Goal: Obtain resource: Download file/media

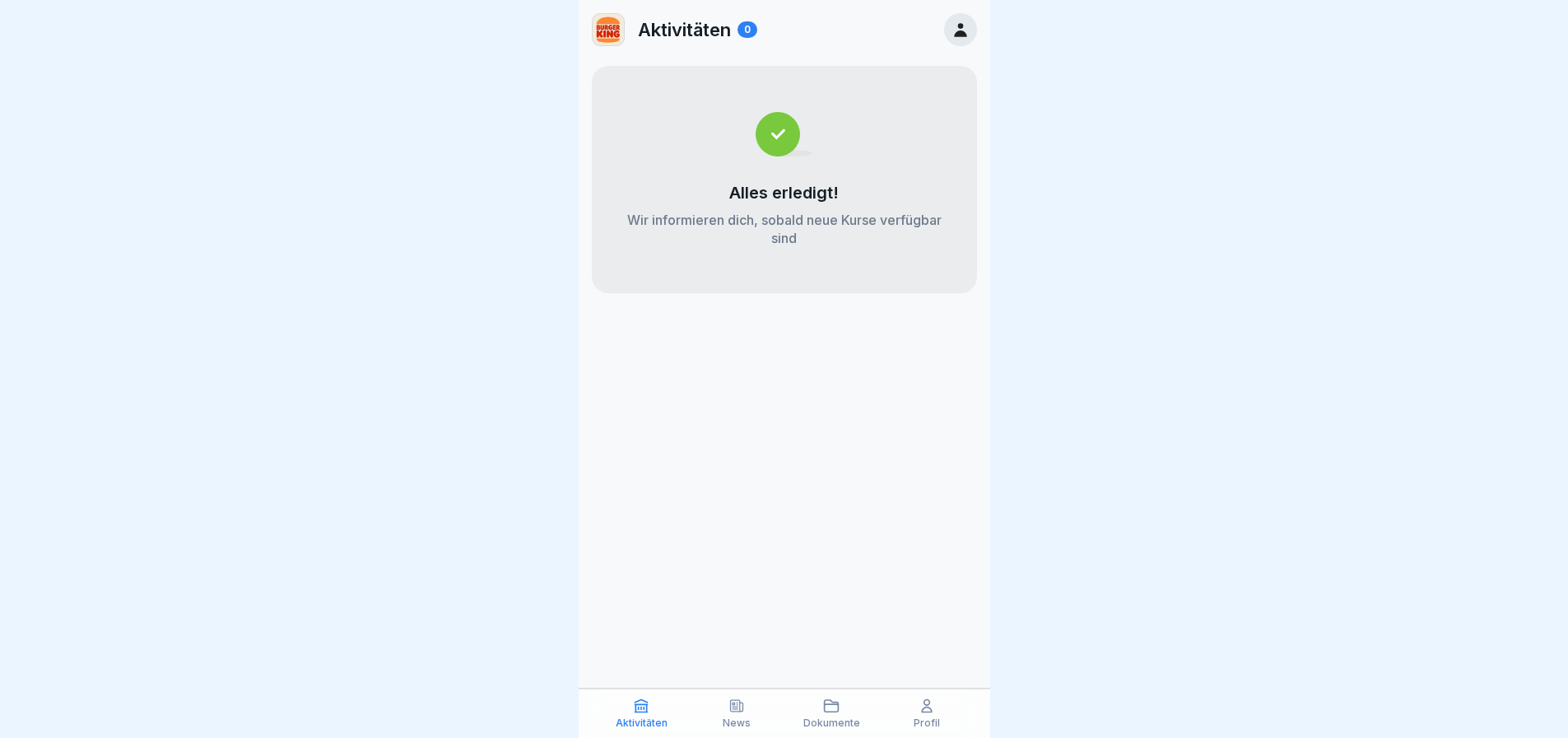
click at [735, 707] on icon at bounding box center [737, 706] width 13 height 12
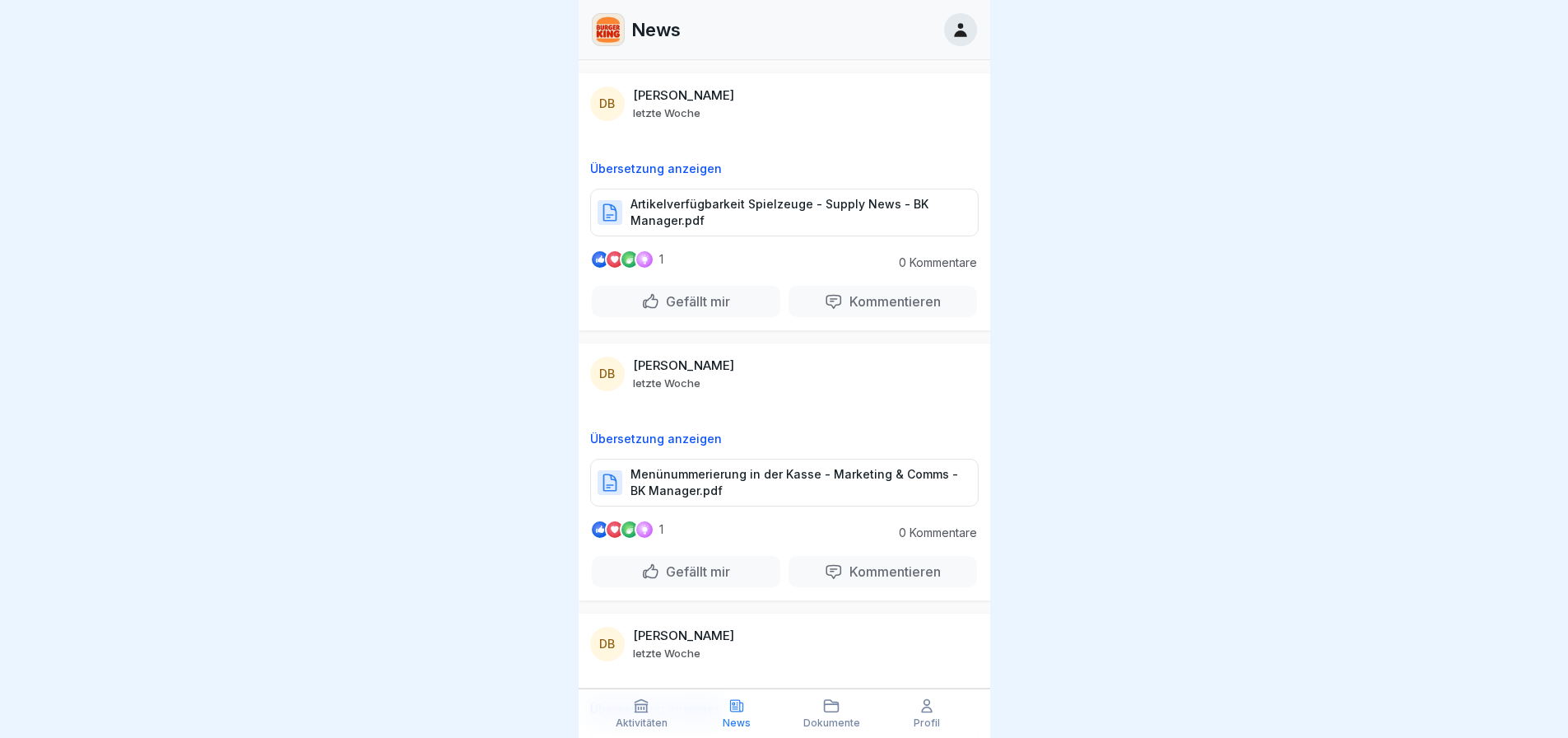
click at [749, 206] on p "Artikelverfügbarkeit Spielzeuge - Supply News - BK Manager.pdf" at bounding box center [796, 212] width 331 height 33
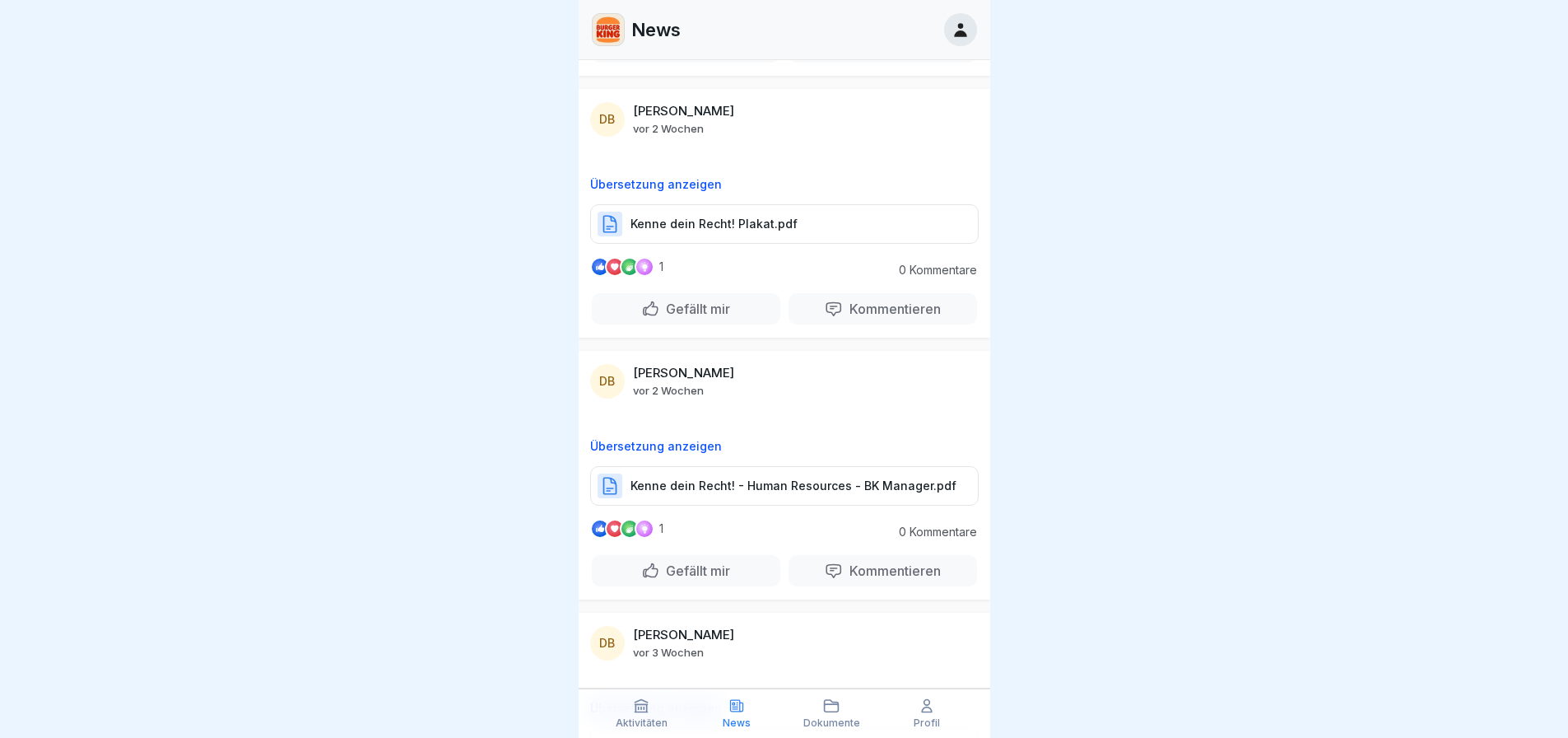
scroll to position [1287, 0]
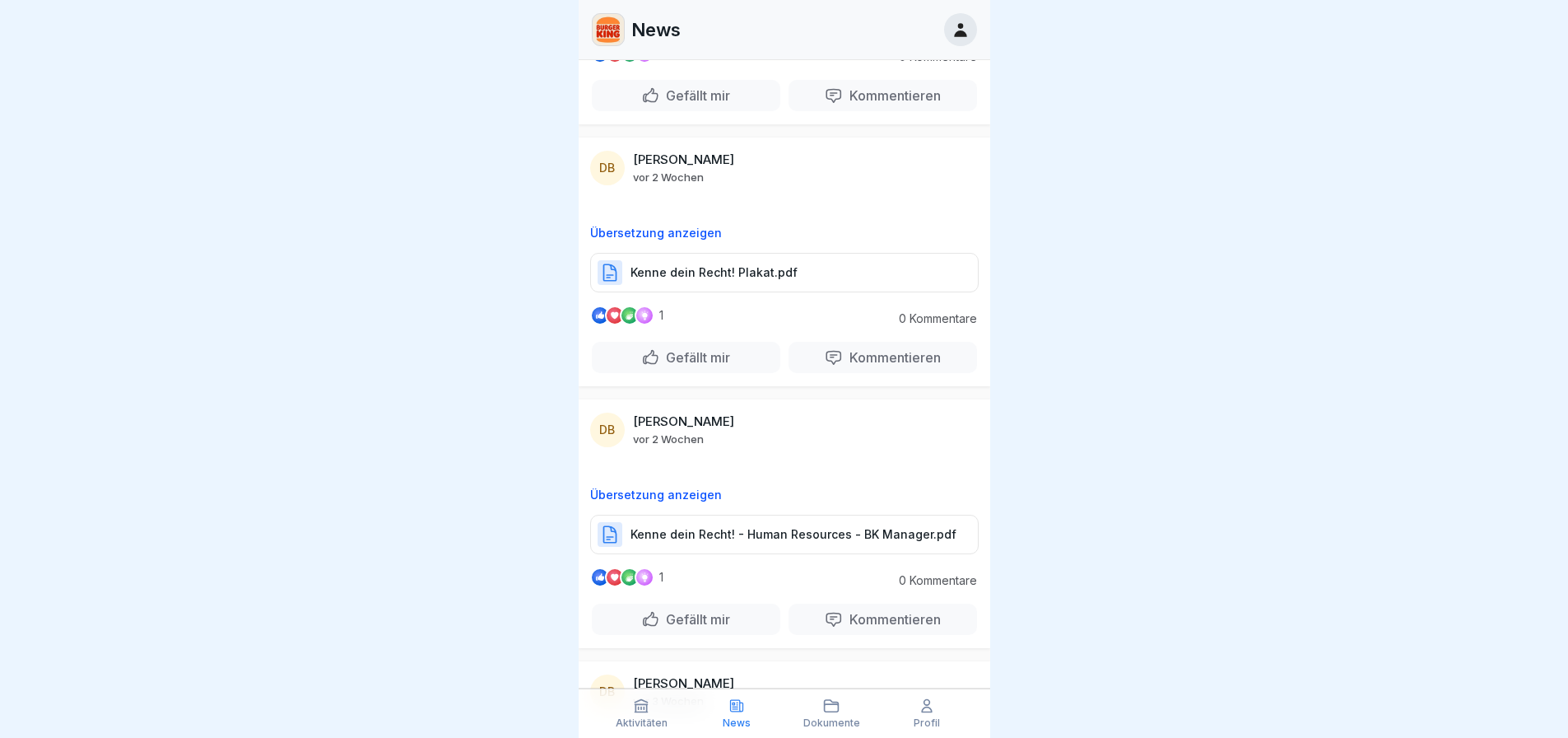
click at [642, 708] on icon at bounding box center [642, 707] width 13 height 13
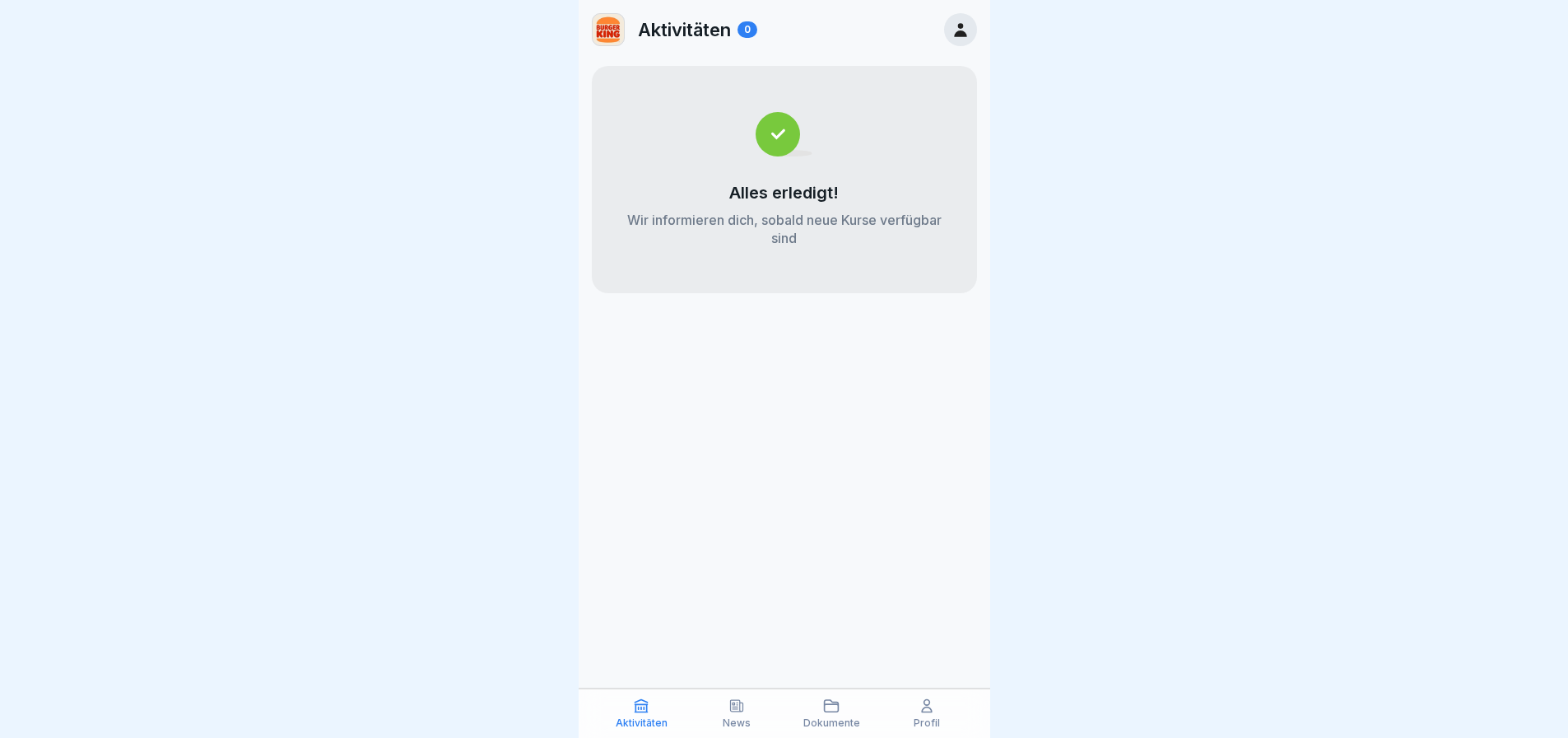
click at [930, 702] on icon at bounding box center [927, 706] width 16 height 16
